Goal: Obtain resource: Download file/media

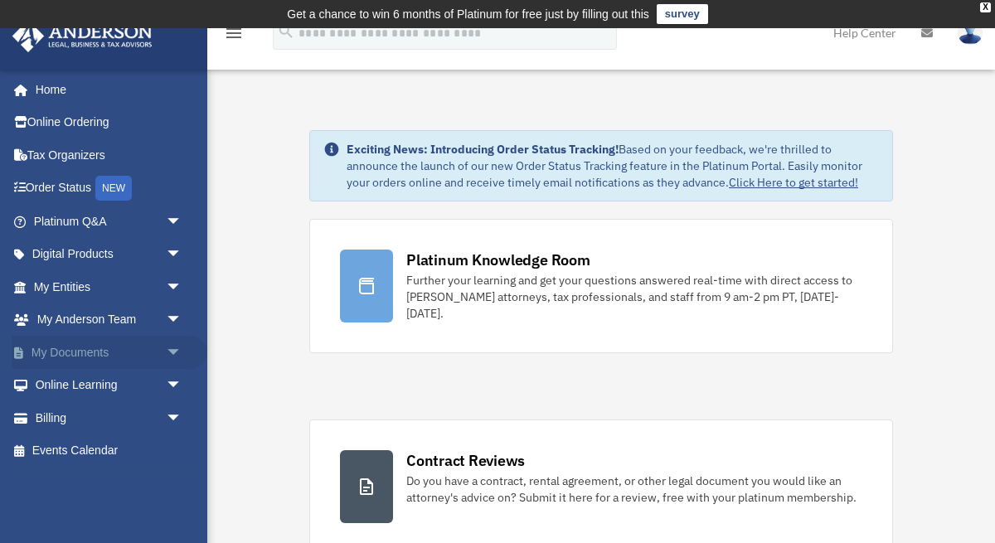
click at [92, 358] on link "My Documents arrow_drop_down" at bounding box center [110, 352] width 196 height 33
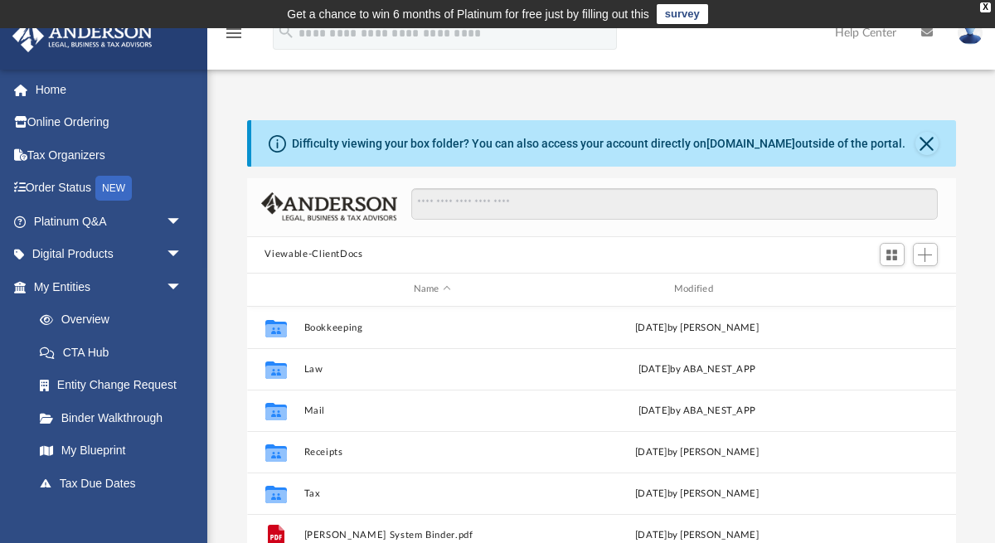
scroll to position [377, 709]
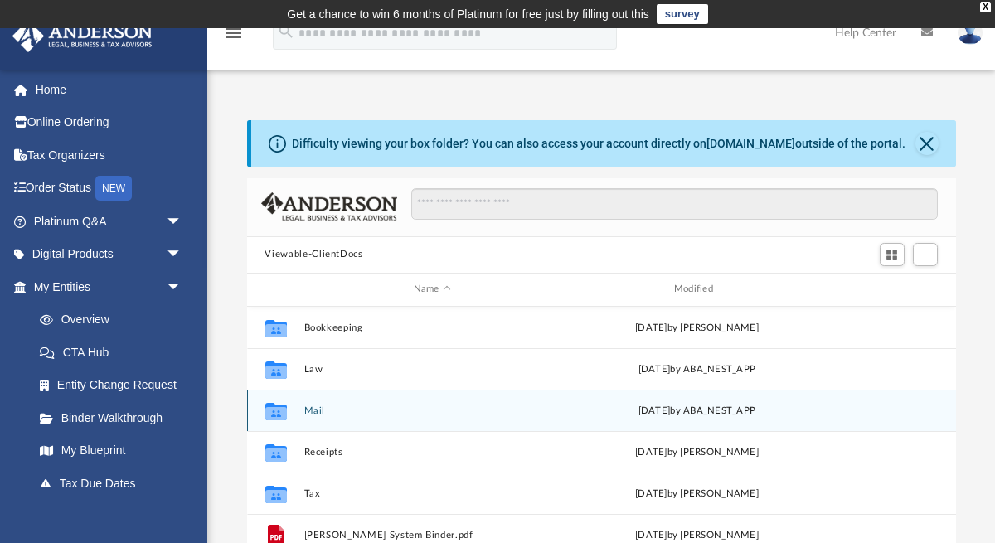
click at [317, 419] on div "Collaborated Folder Mail Thu Sep 18 2025 by ABA_NEST_APP" at bounding box center [601, 410] width 709 height 41
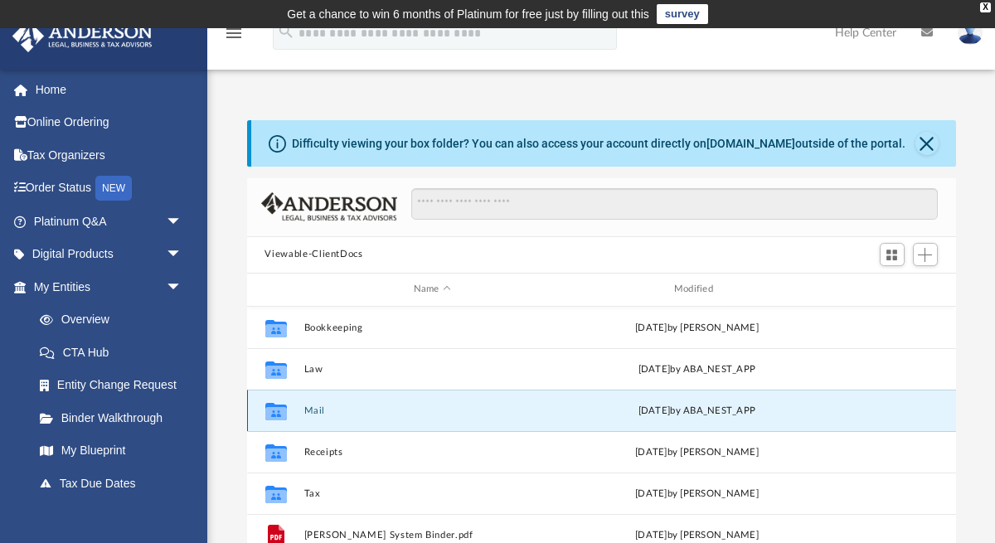
click at [317, 414] on button "Mail" at bounding box center [432, 410] width 257 height 11
click at [309, 410] on button "Mail" at bounding box center [432, 410] width 257 height 11
click at [316, 411] on button "Mail" at bounding box center [432, 410] width 257 height 11
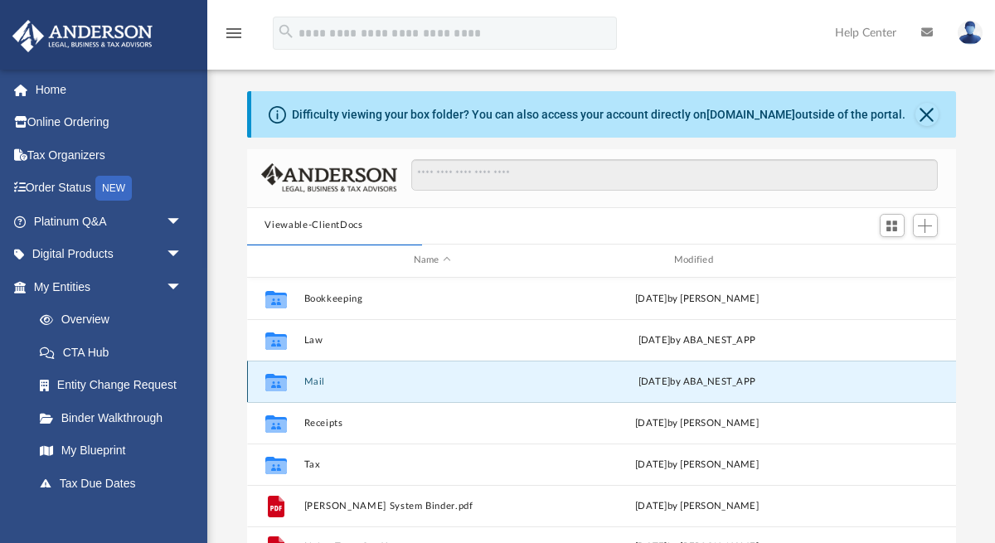
scroll to position [31, 0]
click at [309, 382] on button "Mail" at bounding box center [432, 379] width 257 height 11
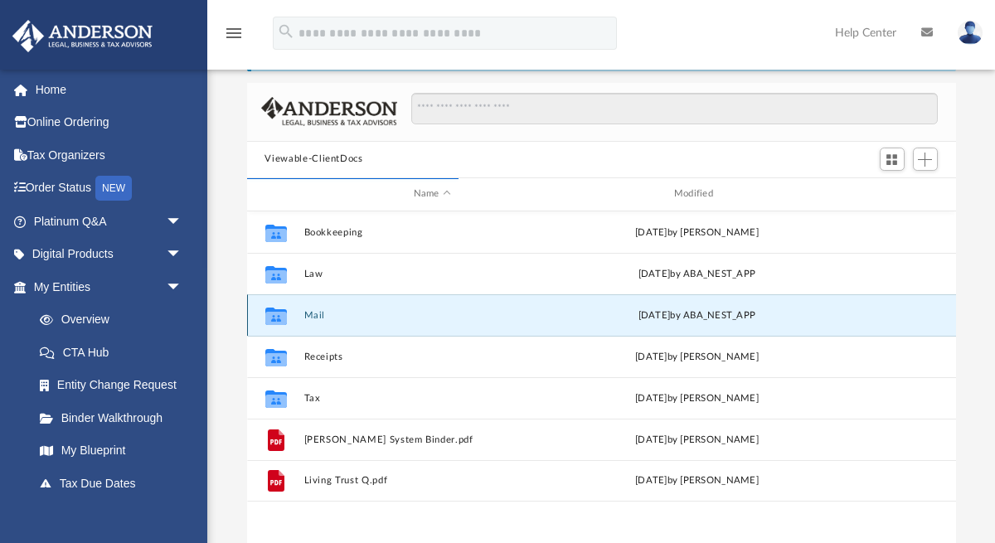
scroll to position [100, 0]
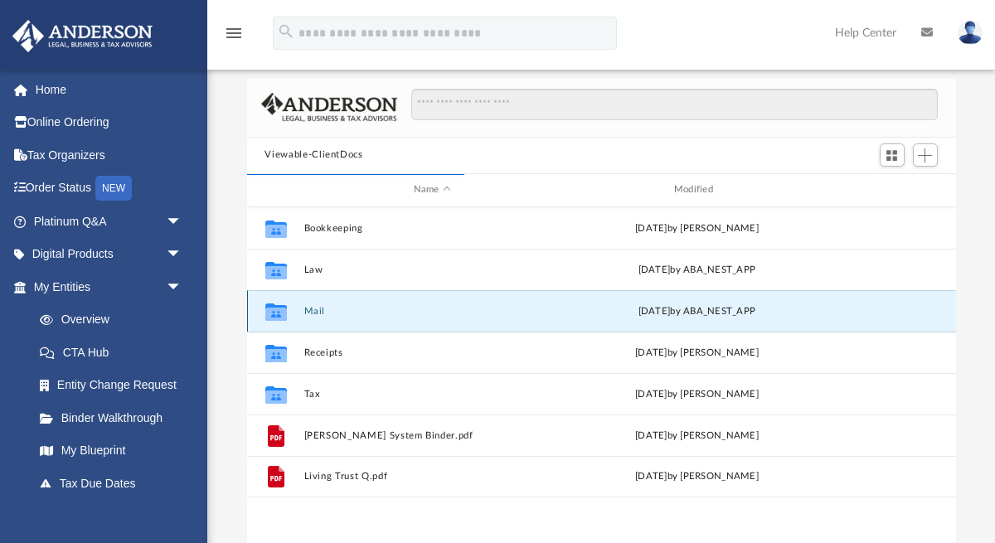
click at [308, 312] on button "Mail" at bounding box center [432, 310] width 257 height 11
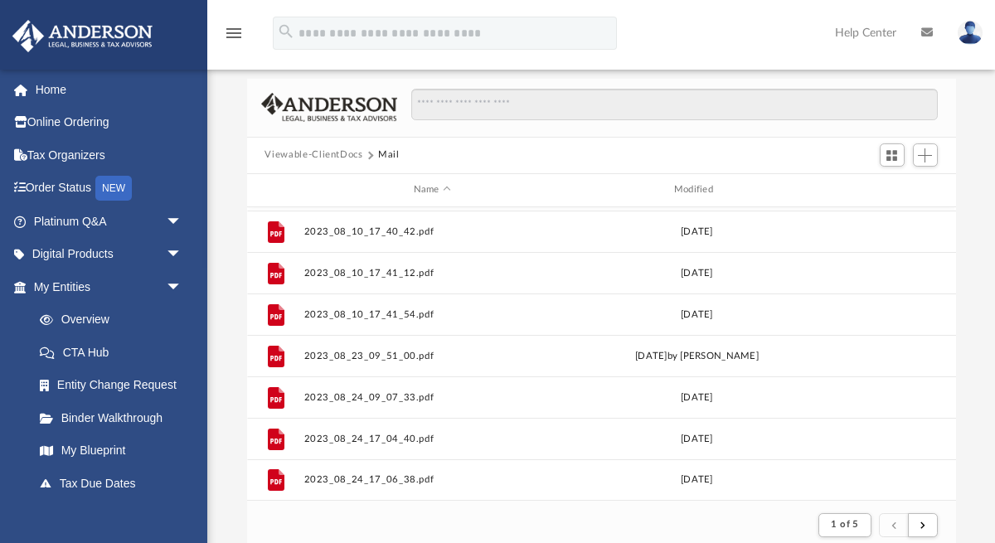
scroll to position [443, 0]
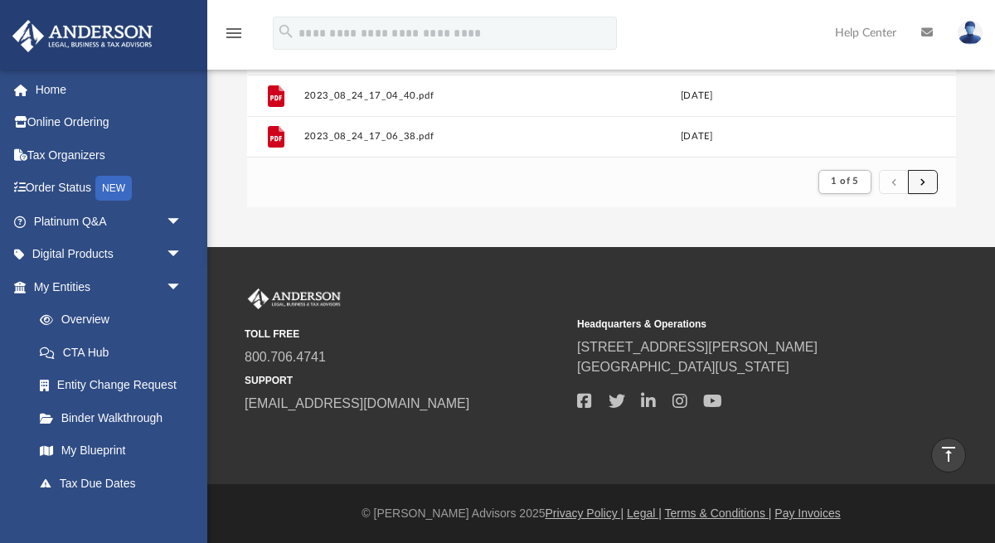
click at [929, 183] on button "submit" at bounding box center [923, 182] width 30 height 24
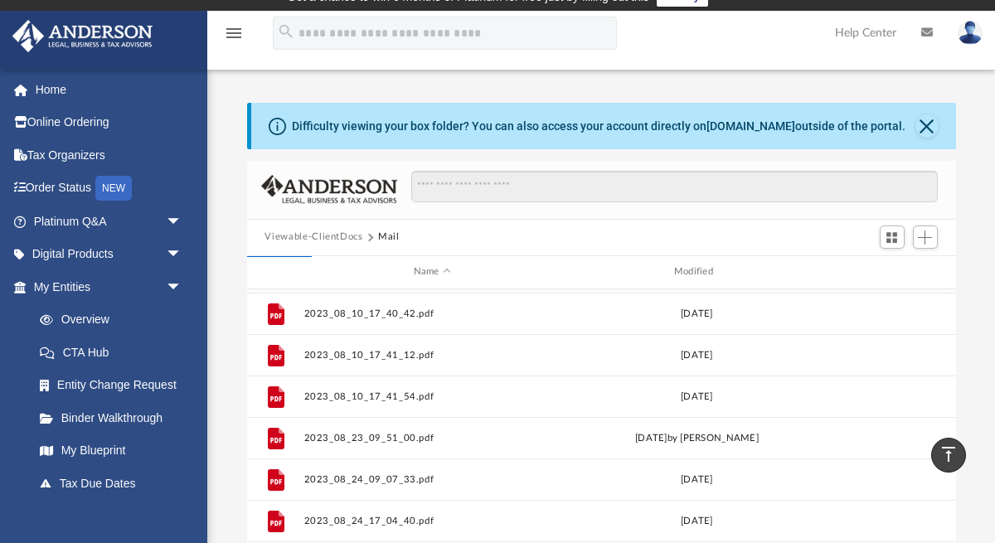
scroll to position [0, 0]
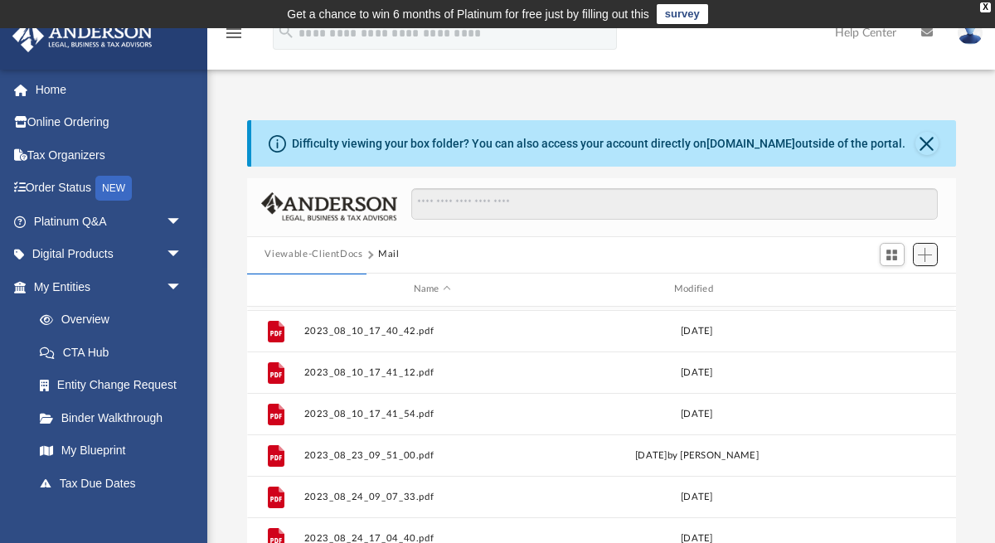
click at [918, 265] on button "Add" at bounding box center [925, 254] width 25 height 23
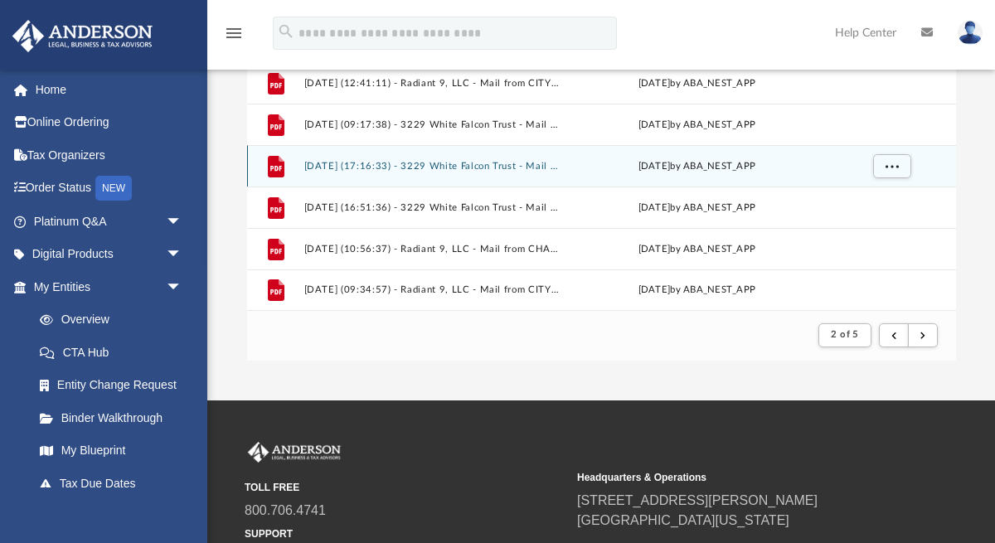
scroll to position [443, 0]
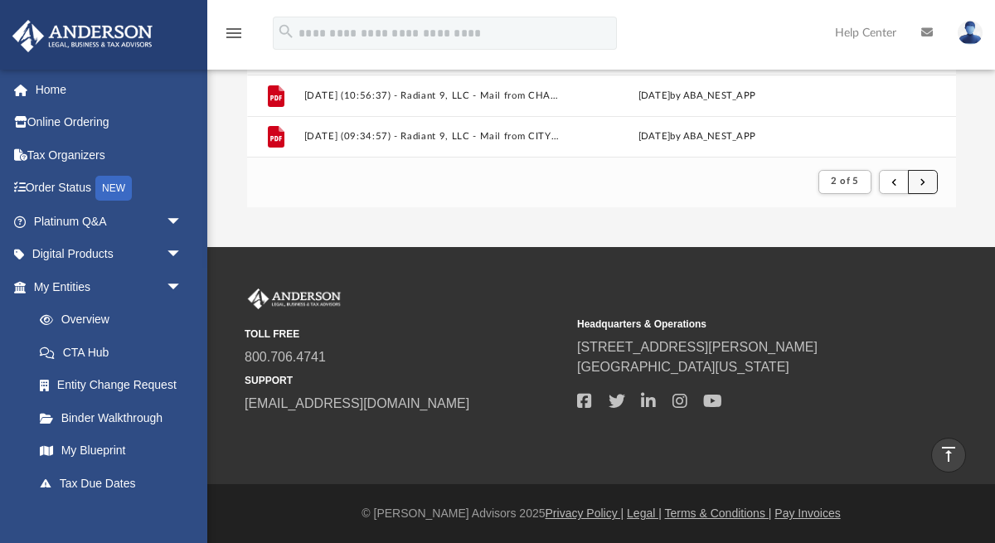
click at [923, 186] on span "submit" at bounding box center [923, 181] width 5 height 9
click at [924, 186] on span "submit" at bounding box center [923, 181] width 5 height 9
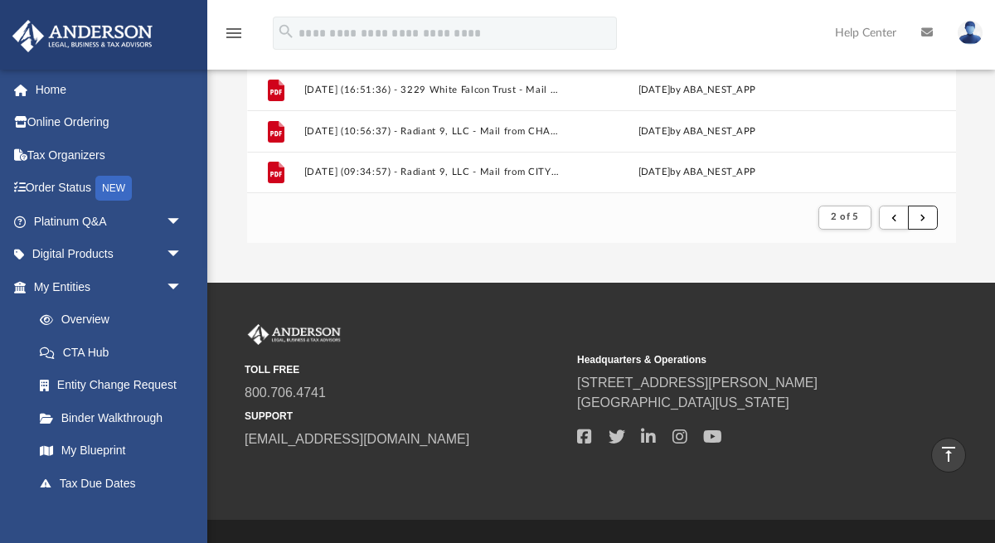
scroll to position [393, 0]
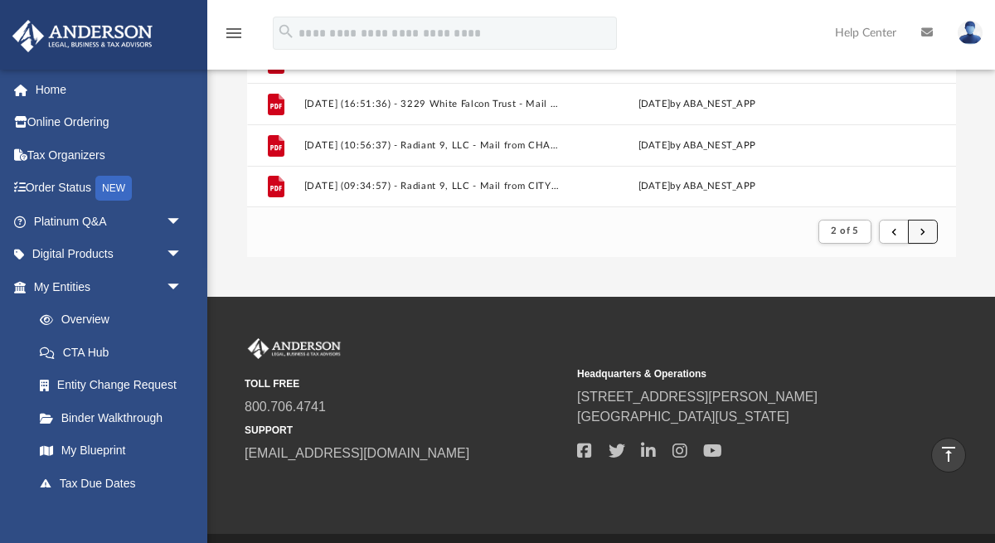
click at [921, 231] on span "submit" at bounding box center [923, 230] width 5 height 9
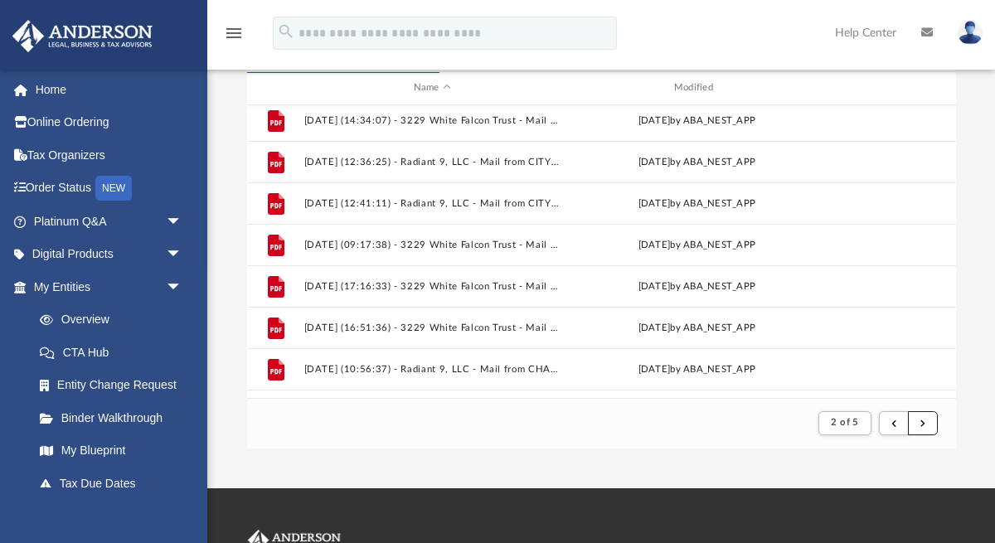
scroll to position [1780, 0]
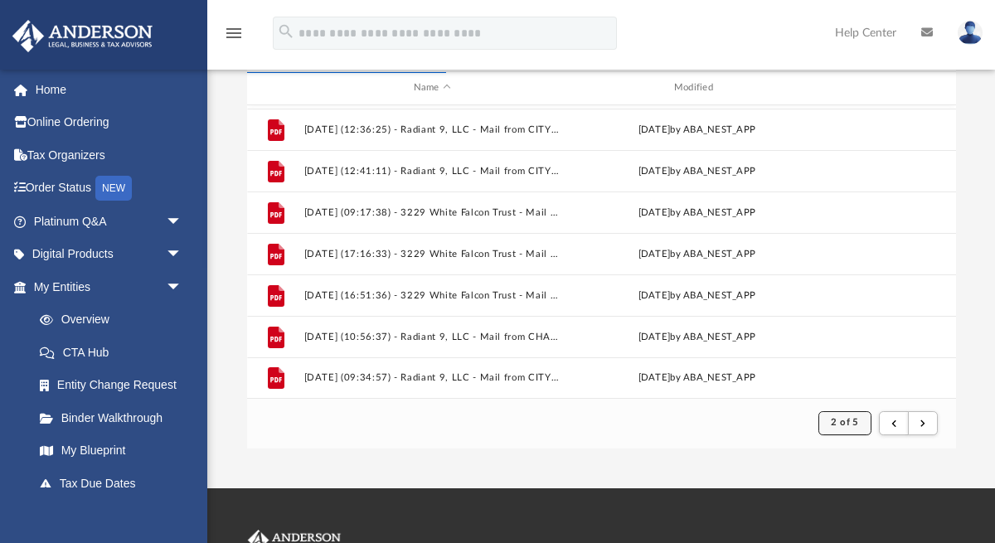
click at [858, 424] on span "2 of 5" at bounding box center [844, 422] width 27 height 9
click at [863, 383] on li "5" at bounding box center [861, 380] width 6 height 17
click at [858, 424] on span "2 of 5" at bounding box center [844, 422] width 27 height 9
click at [862, 384] on li "5" at bounding box center [861, 380] width 6 height 17
click at [917, 420] on button "submit" at bounding box center [923, 423] width 30 height 24
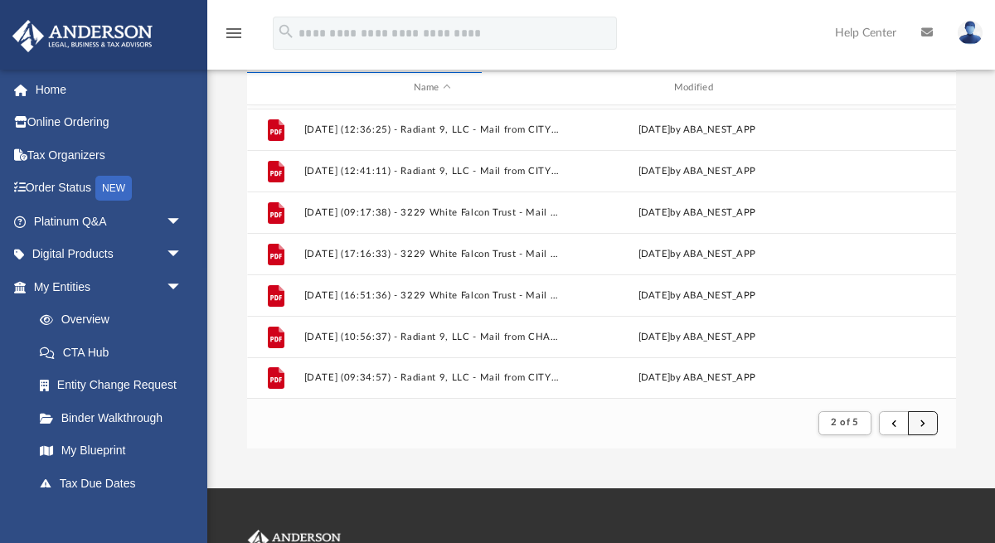
click at [917, 420] on button "submit" at bounding box center [923, 423] width 30 height 24
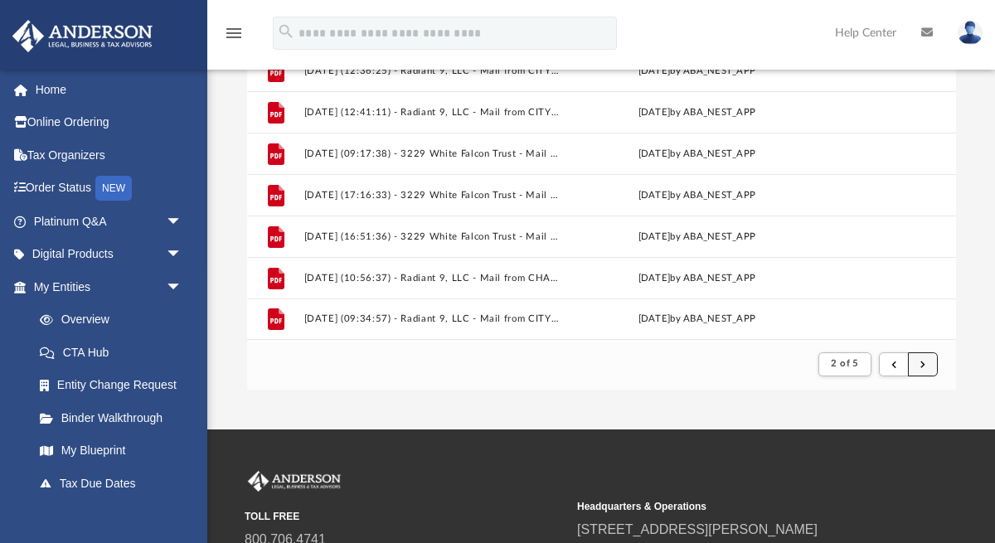
scroll to position [279, 0]
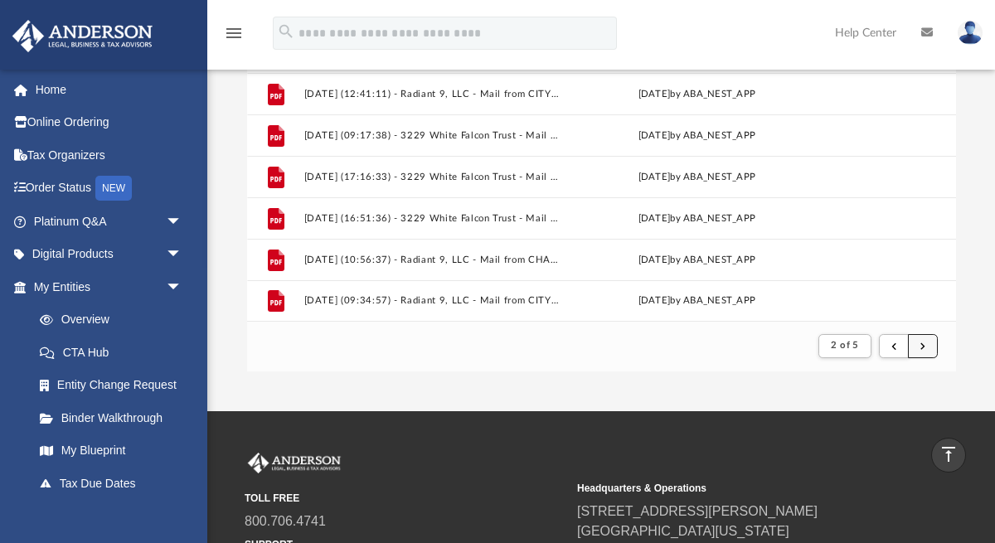
click at [918, 347] on button "submit" at bounding box center [923, 346] width 30 height 24
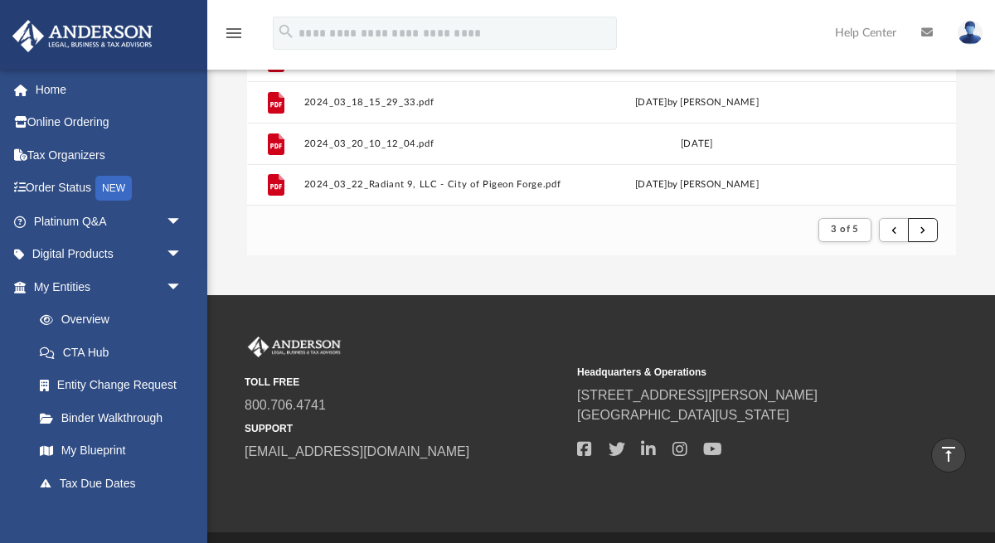
scroll to position [391, 0]
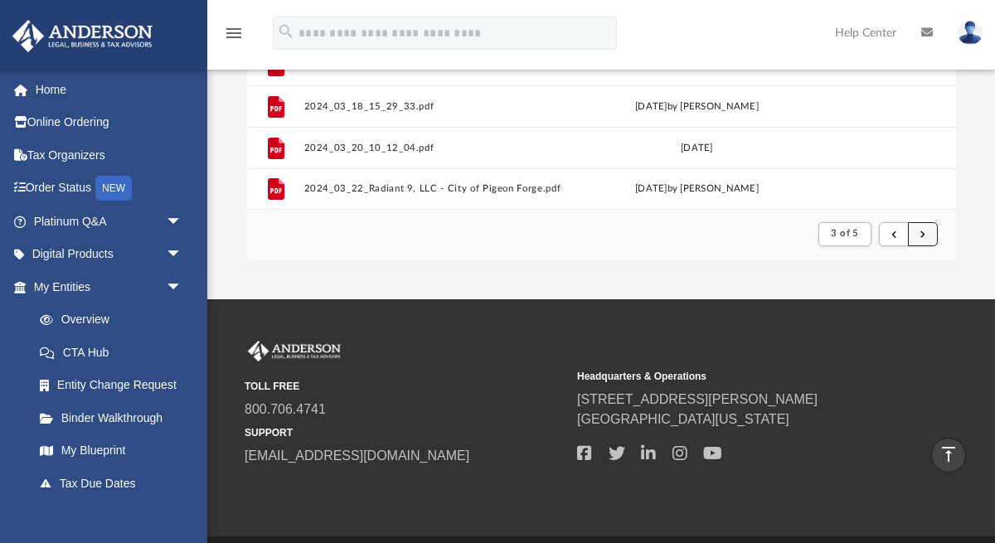
click at [921, 234] on span "submit" at bounding box center [923, 233] width 5 height 9
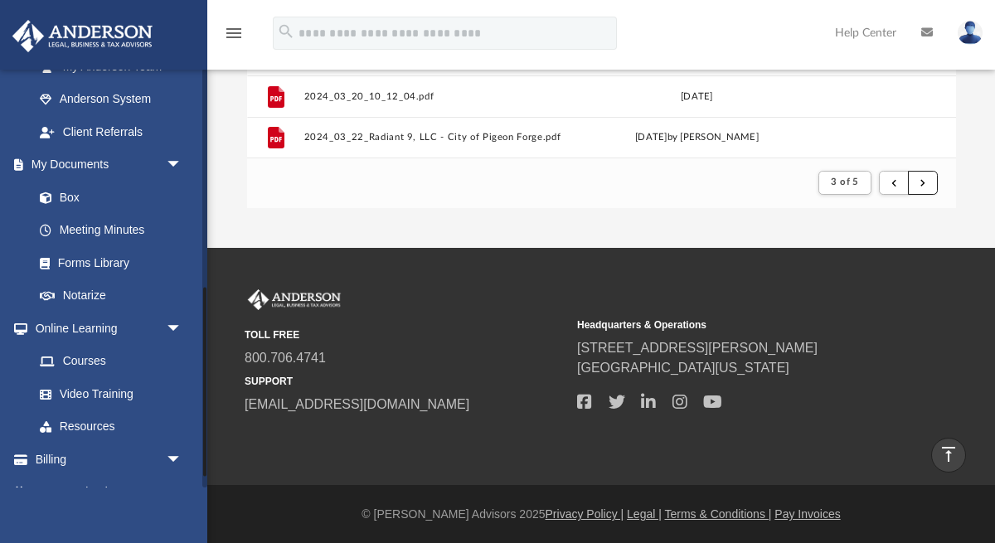
scroll to position [475, 0]
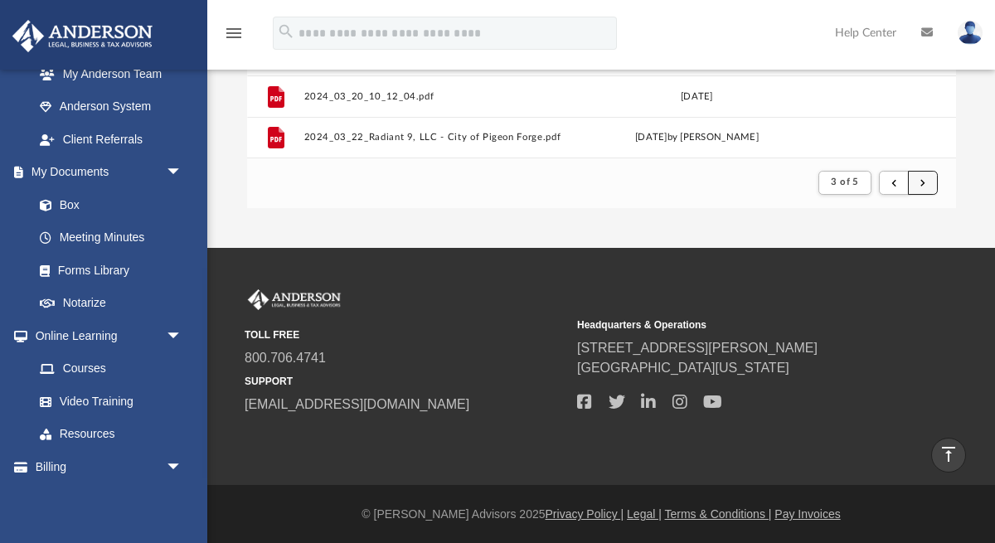
click at [925, 177] on span "submit" at bounding box center [923, 181] width 5 height 9
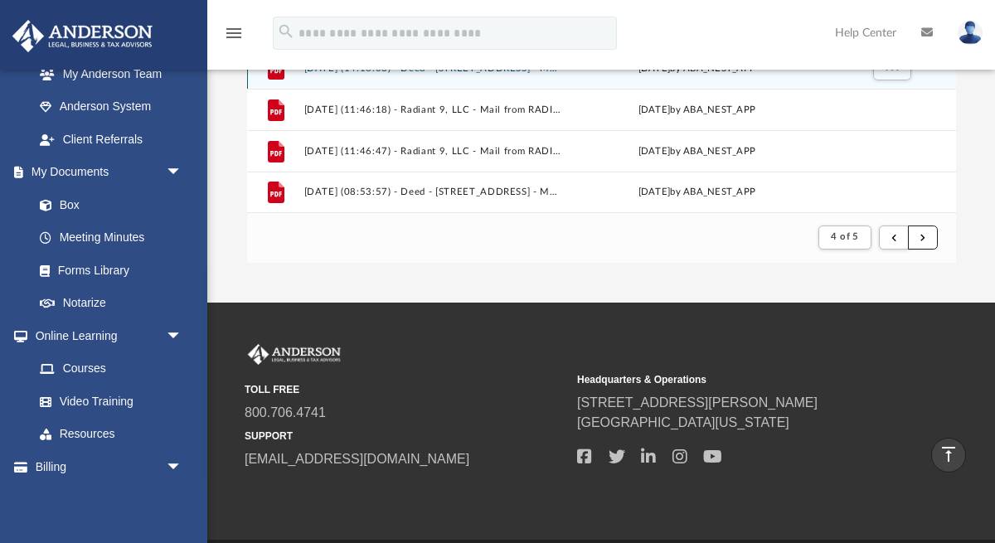
scroll to position [386, 0]
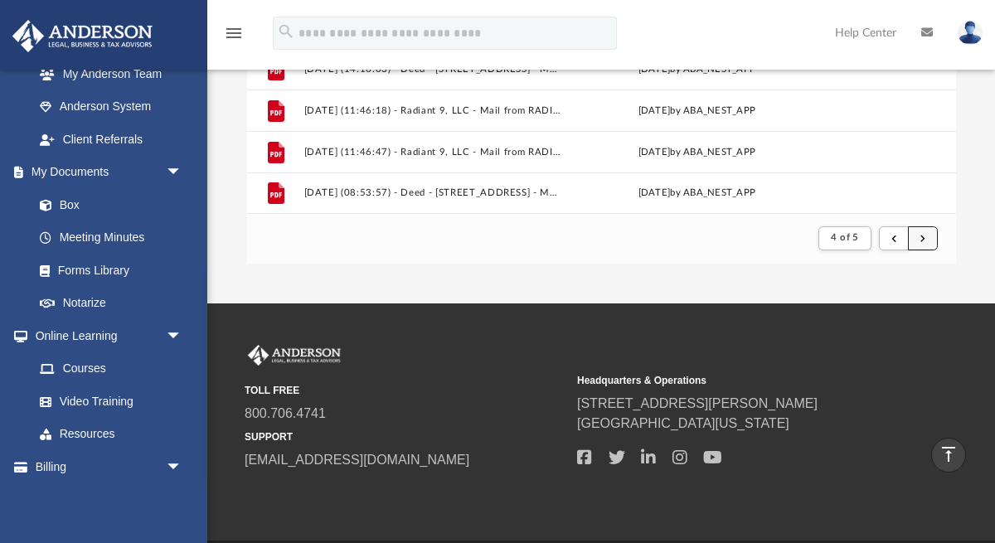
click at [925, 243] on button "submit" at bounding box center [923, 238] width 30 height 24
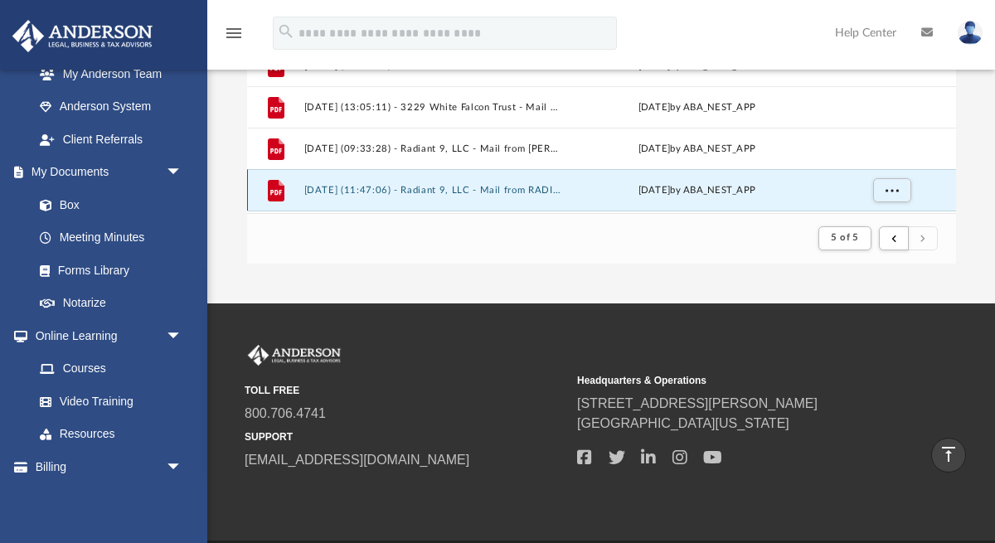
click at [538, 190] on button "2025.08.06 (11:47:06) - Radiant 9, LLC - Mail from RADIANT 9 LLC.pdf" at bounding box center [432, 189] width 257 height 11
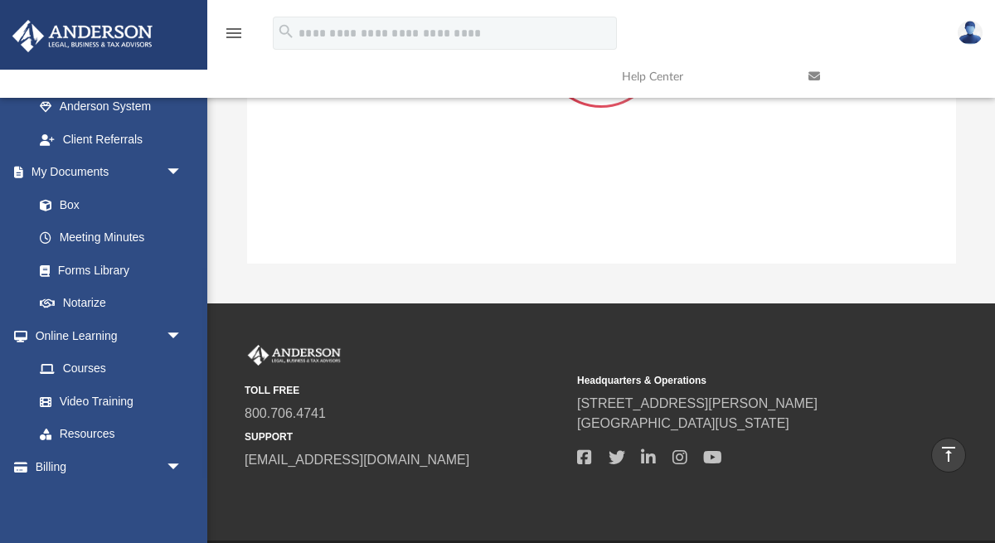
scroll to position [178, 0]
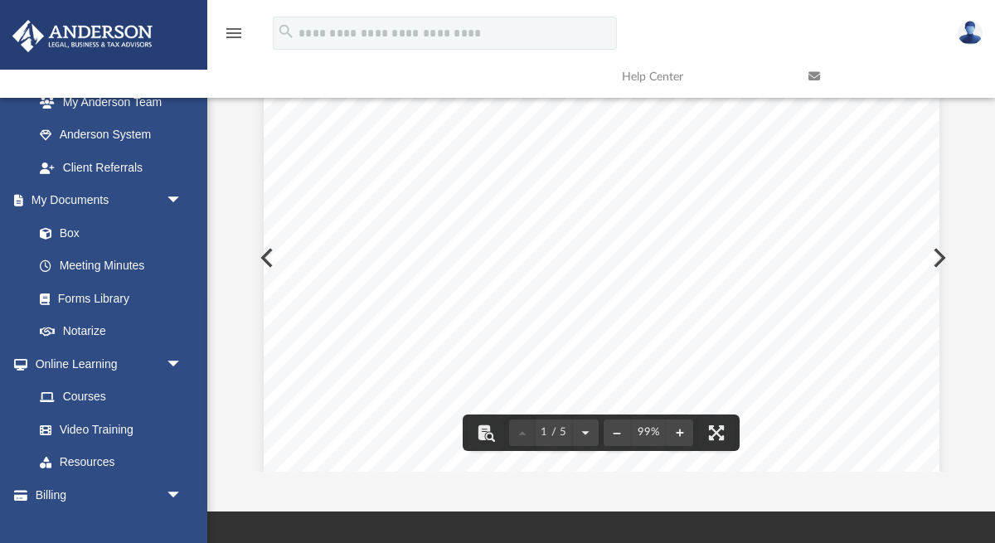
click at [938, 259] on div "Page 1" at bounding box center [602, 489] width 676 height 866
click at [941, 258] on button "Preview" at bounding box center [938, 258] width 36 height 46
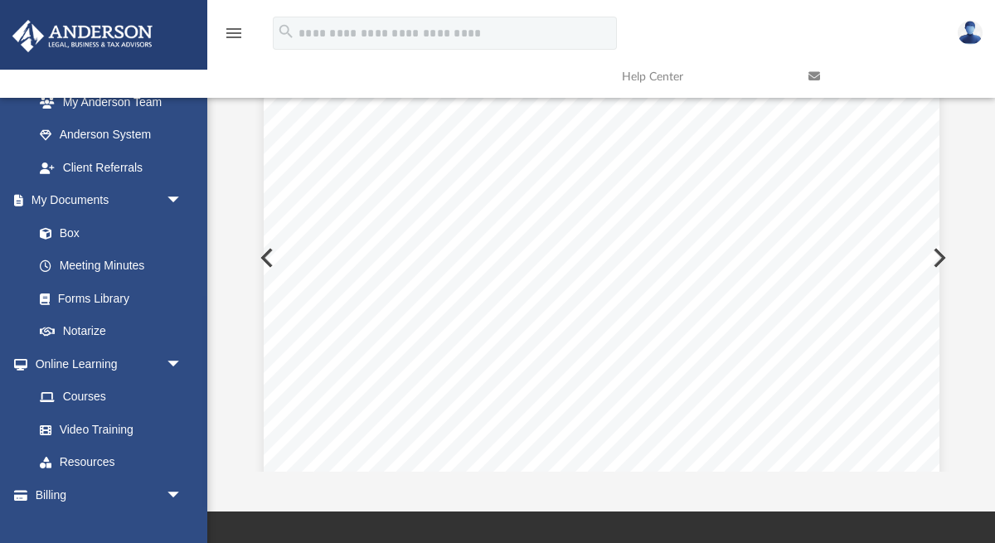
click at [941, 258] on button "Preview" at bounding box center [938, 258] width 36 height 46
click at [942, 258] on button "Preview" at bounding box center [938, 258] width 36 height 46
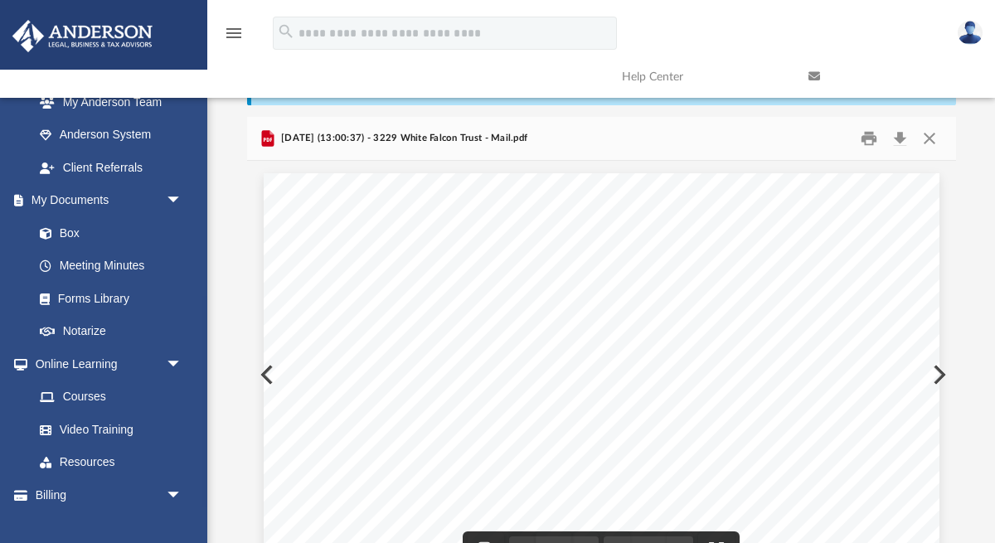
scroll to position [55, 0]
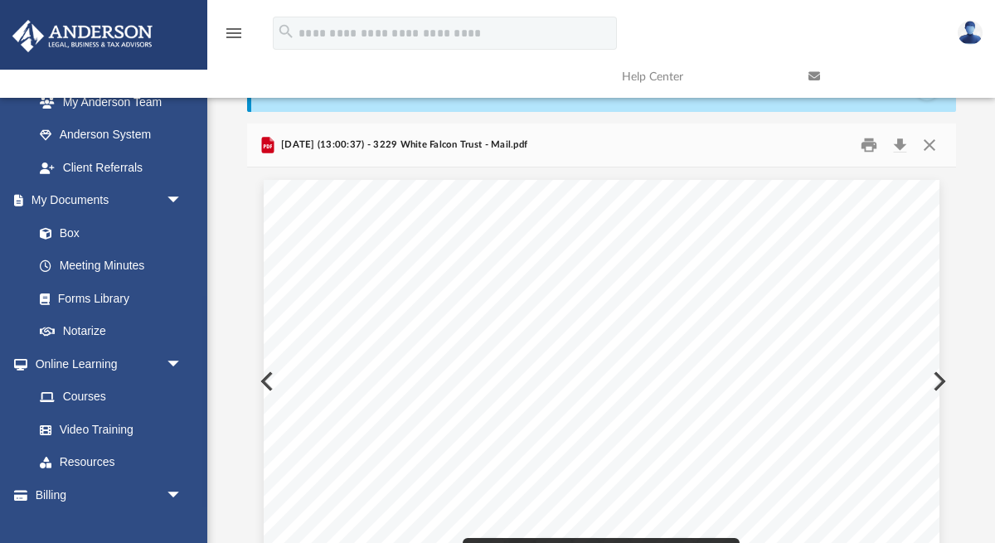
click at [939, 382] on button "Preview" at bounding box center [938, 381] width 36 height 46
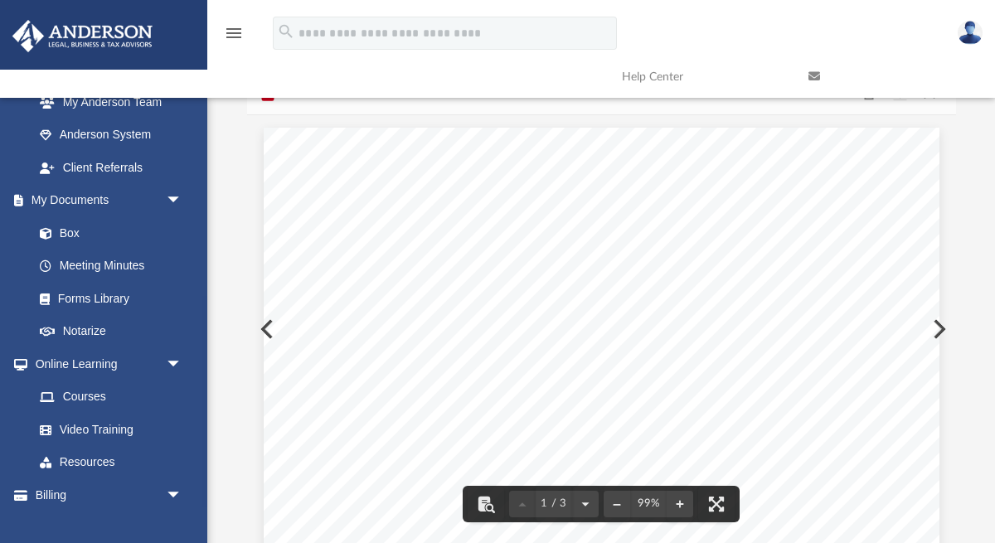
scroll to position [29, 0]
click at [939, 325] on button "Preview" at bounding box center [938, 329] width 36 height 46
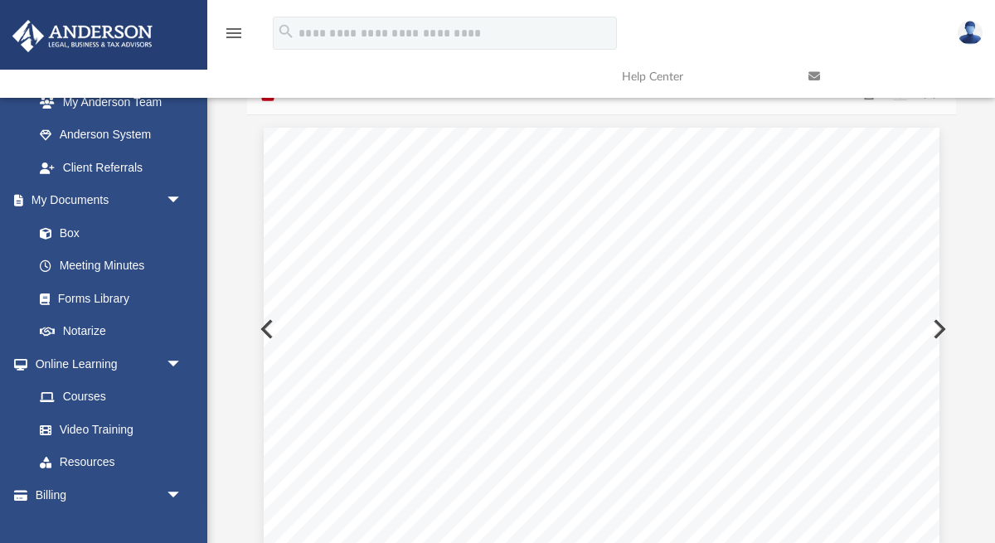
click at [939, 326] on button "Preview" at bounding box center [938, 329] width 36 height 46
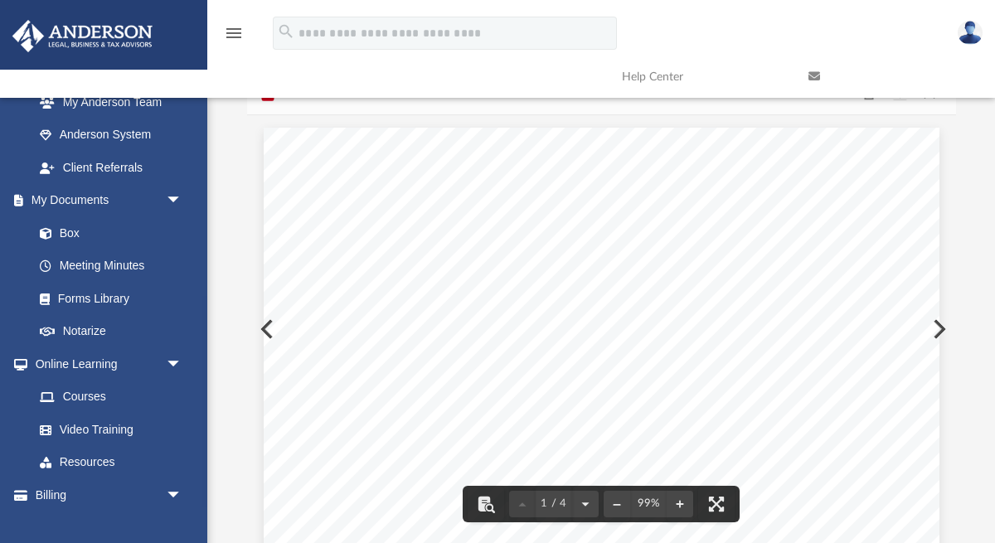
click at [261, 328] on button "Preview" at bounding box center [265, 329] width 36 height 46
click at [943, 330] on button "Preview" at bounding box center [938, 329] width 36 height 46
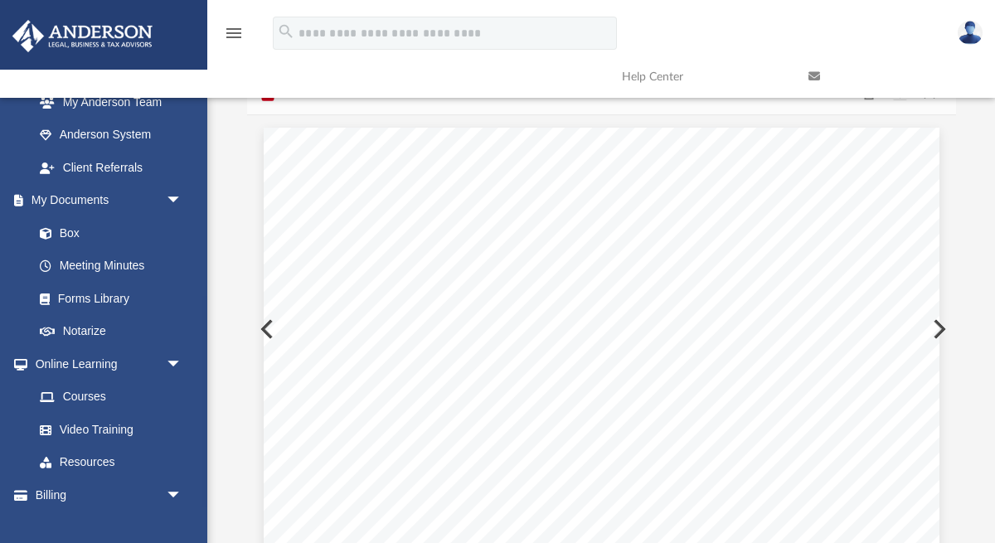
click at [943, 330] on button "Preview" at bounding box center [938, 329] width 36 height 46
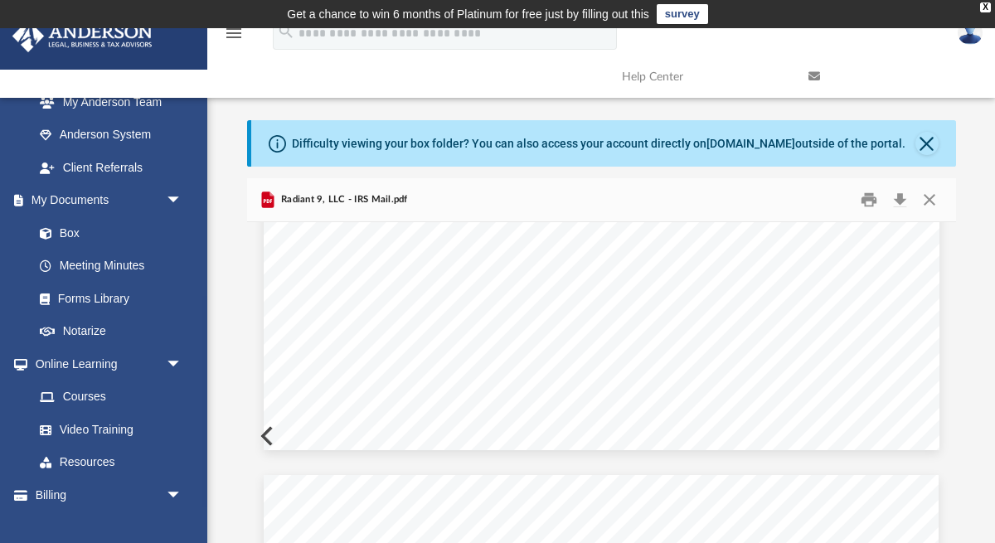
scroll to position [651, 0]
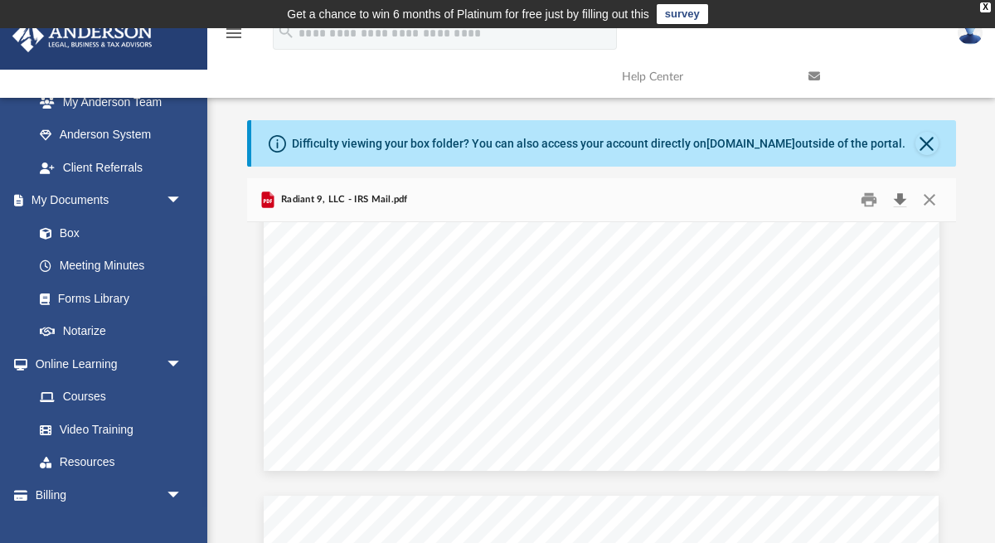
click at [896, 200] on button "Download" at bounding box center [901, 200] width 30 height 26
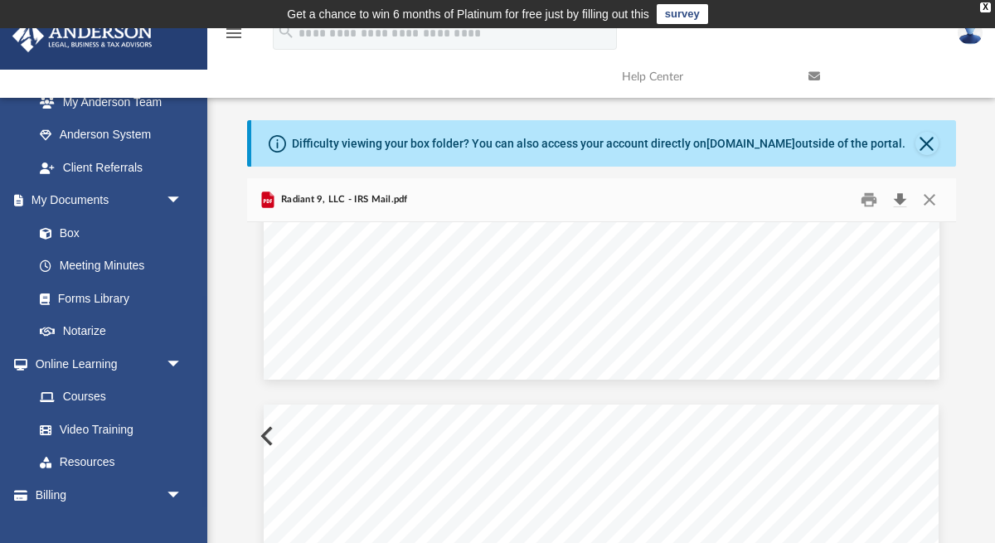
scroll to position [745, 0]
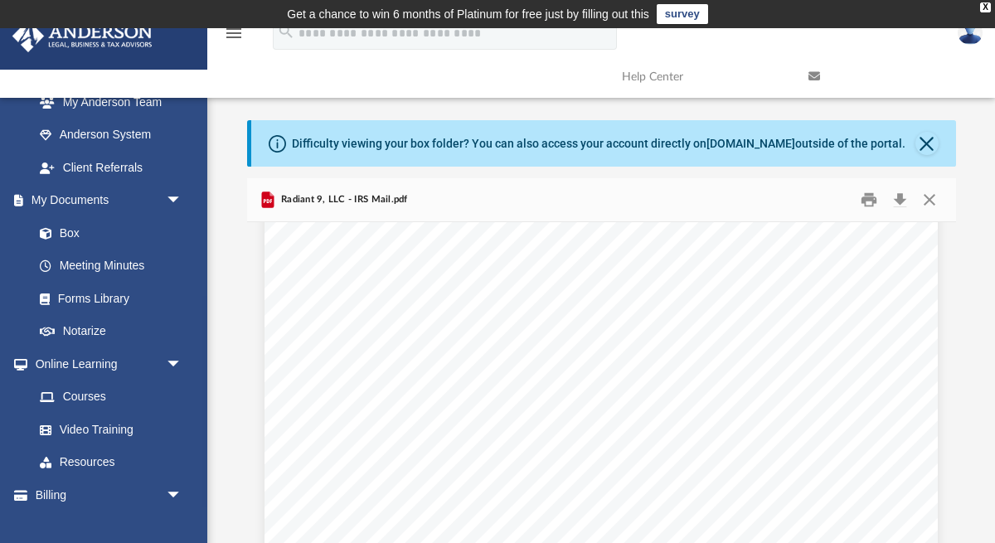
scroll to position [2965, 0]
click at [931, 200] on button "Close" at bounding box center [930, 200] width 30 height 26
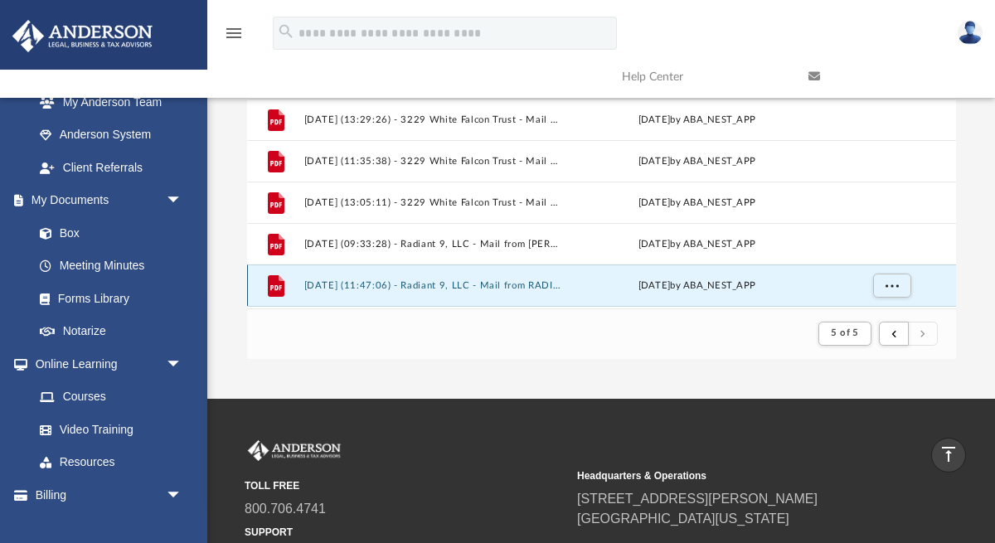
scroll to position [293, 0]
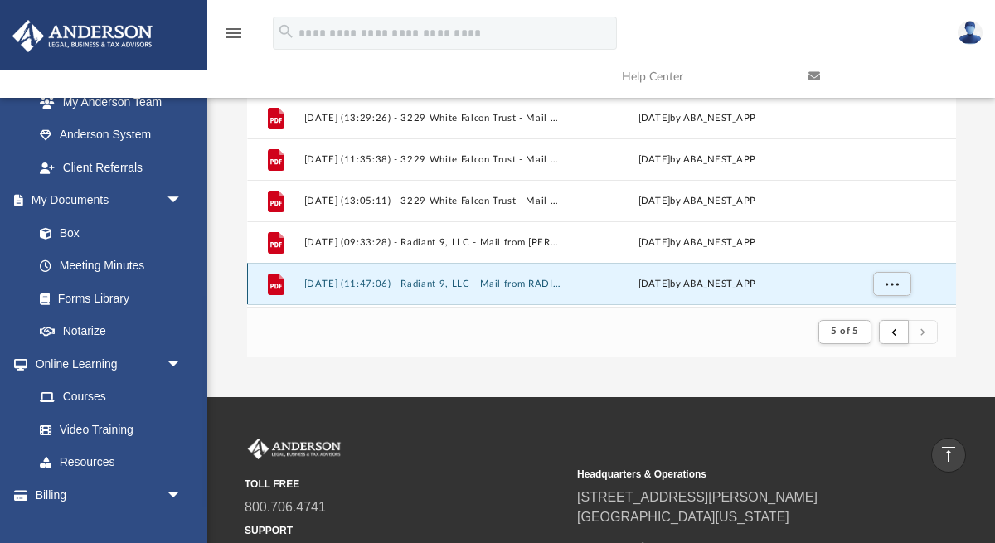
click at [523, 283] on button "2025.08.06 (11:47:06) - Radiant 9, LLC - Mail from RADIANT 9 LLC.pdf" at bounding box center [432, 283] width 257 height 11
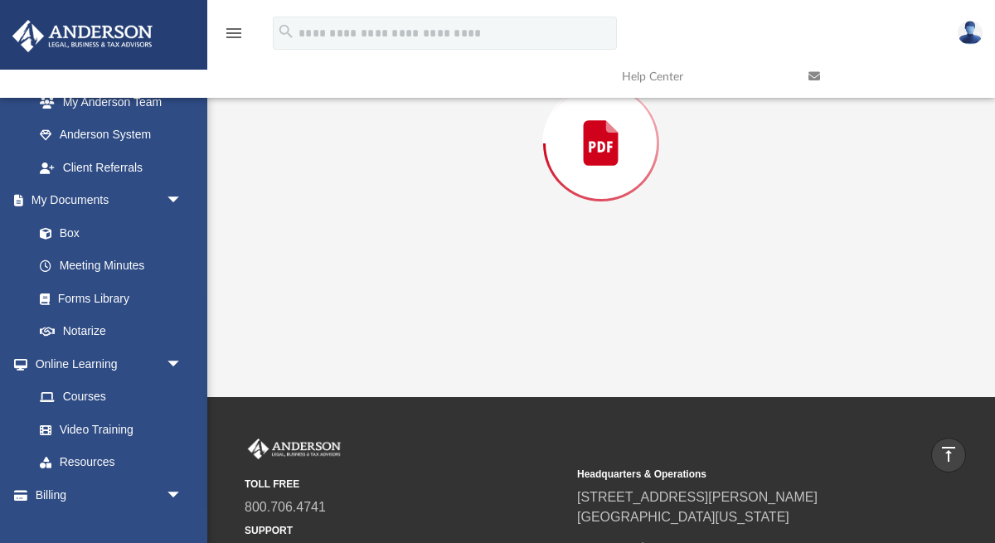
scroll to position [178, 0]
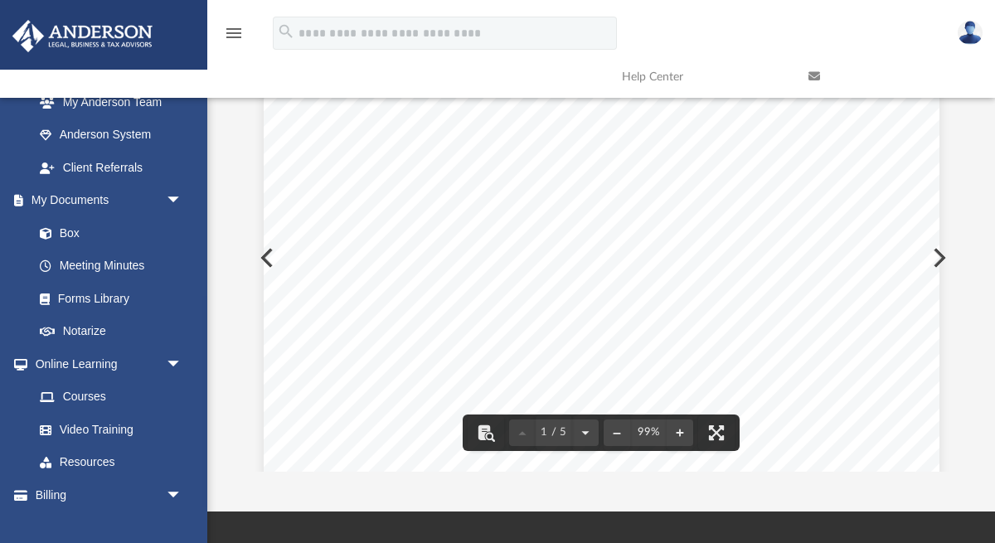
click at [941, 260] on button "Preview" at bounding box center [938, 258] width 36 height 46
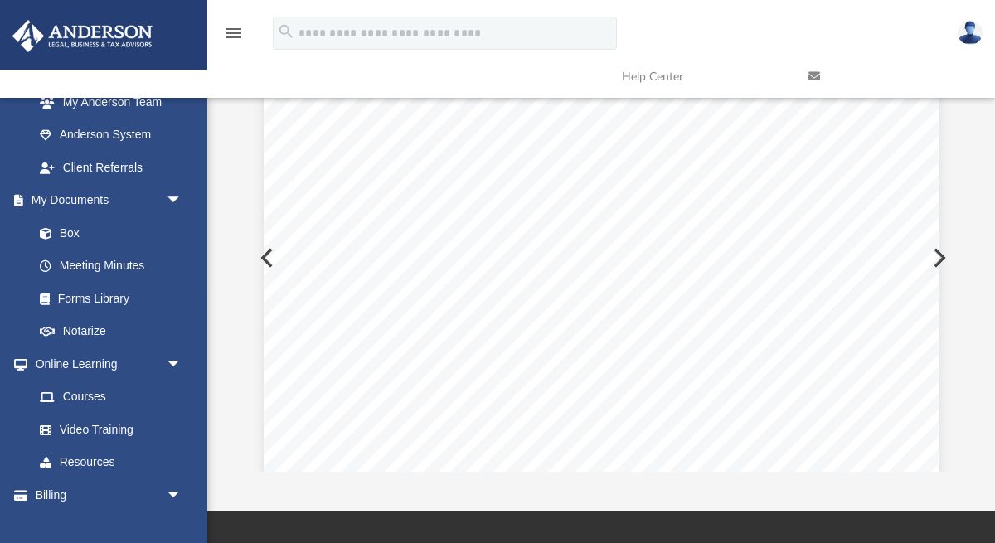
click at [941, 260] on button "Preview" at bounding box center [938, 258] width 36 height 46
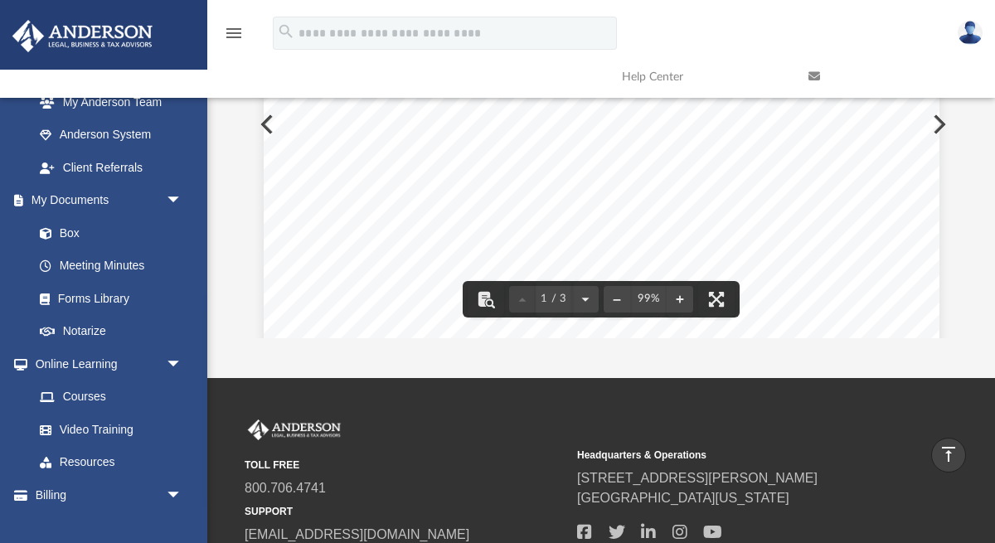
scroll to position [0, 0]
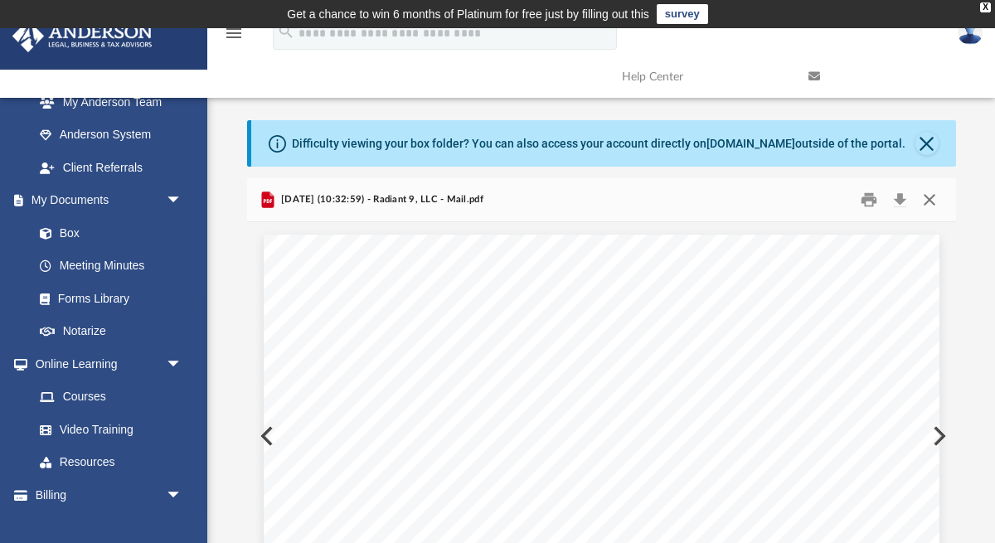
click at [934, 202] on button "Close" at bounding box center [930, 200] width 30 height 26
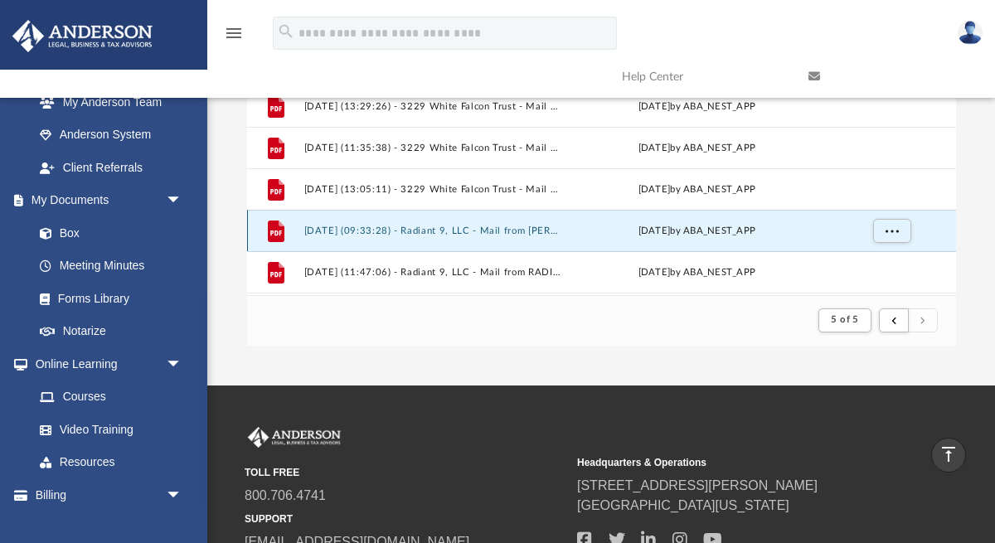
click at [560, 235] on button "2025.07.17 (09:33:28) - Radiant 9, LLC - Mail from JEFFREY S KIM.pdf" at bounding box center [432, 230] width 257 height 11
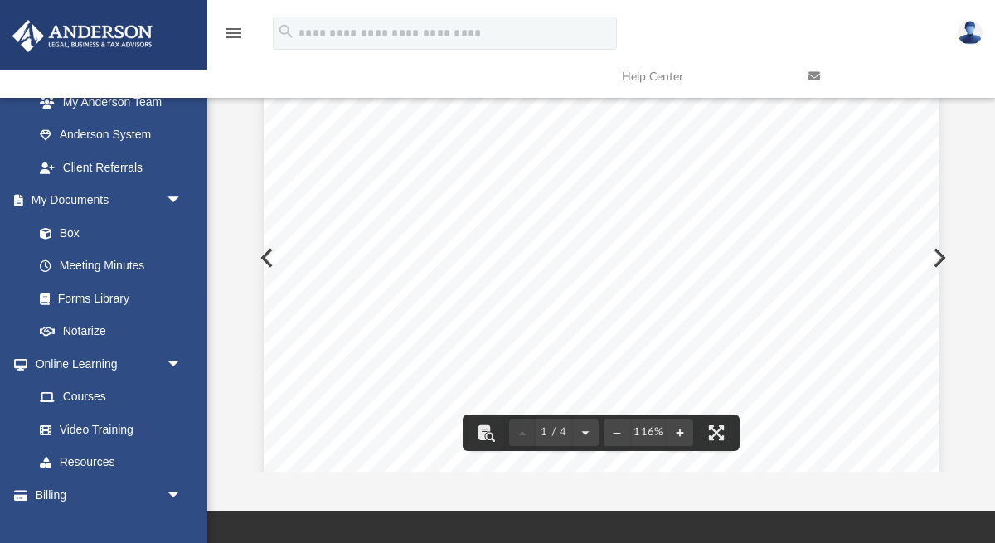
click at [941, 260] on button "Preview" at bounding box center [938, 258] width 36 height 46
